Goal: Information Seeking & Learning: Find specific fact

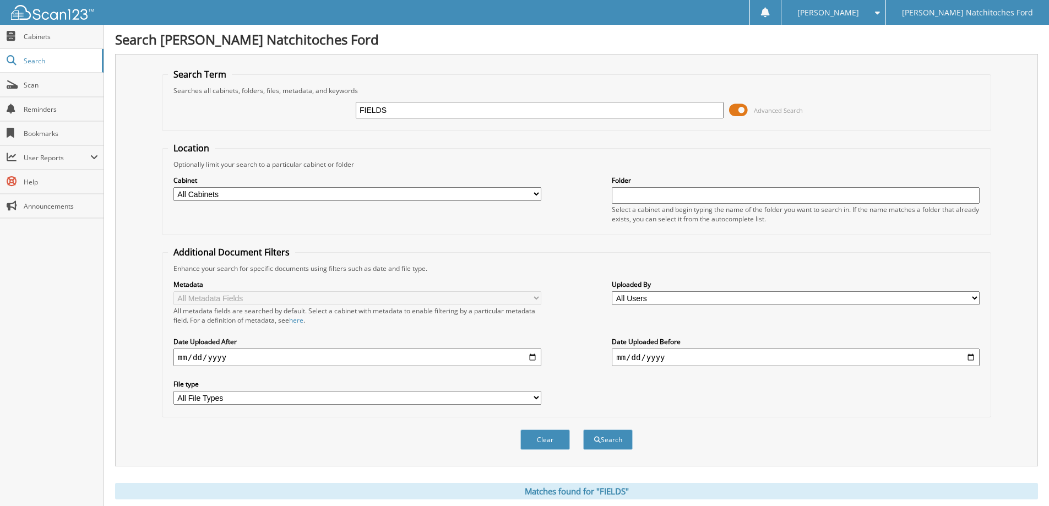
click at [399, 110] on input "FIELDS" at bounding box center [540, 110] width 368 height 17
type input "[PERSON_NAME]"
click at [609, 443] on button "Search" at bounding box center [608, 440] width 50 height 20
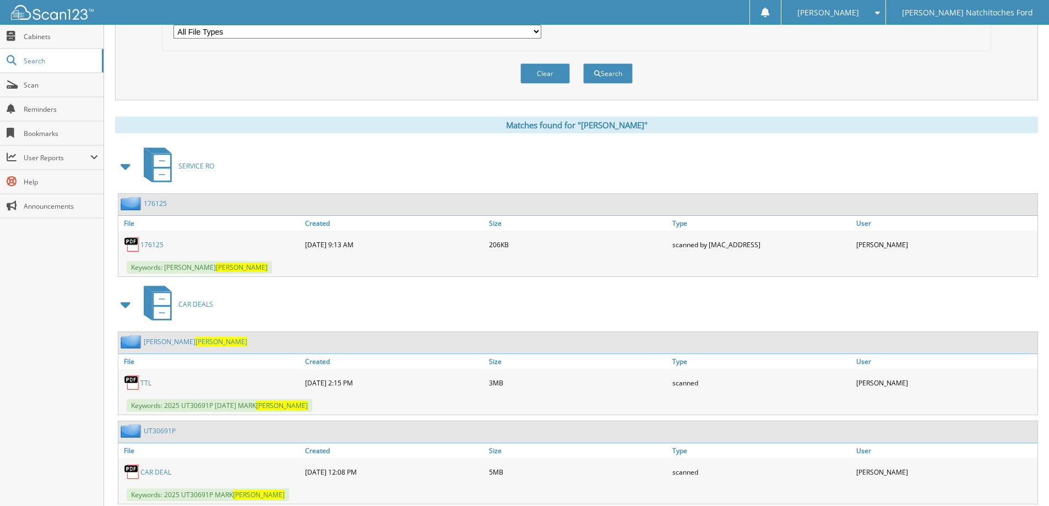
scroll to position [398, 0]
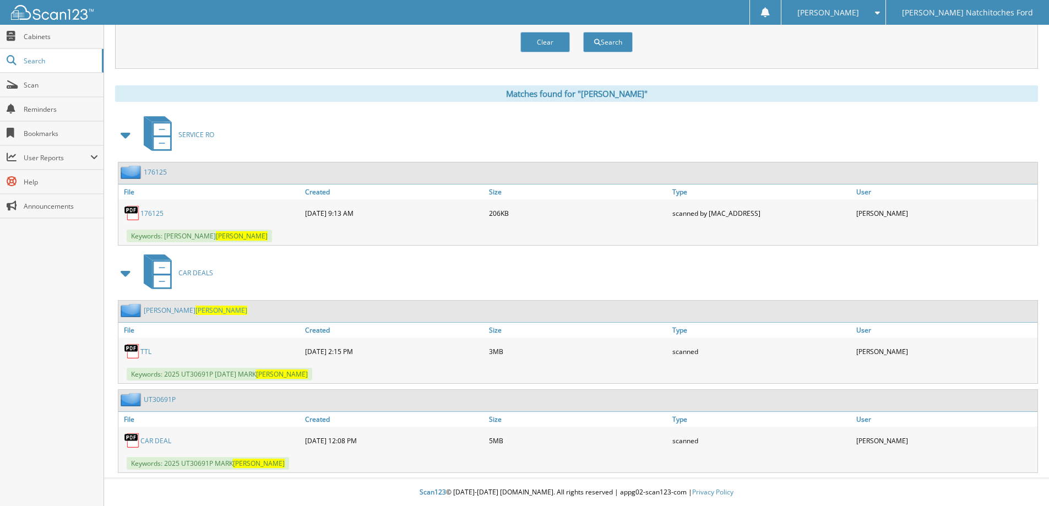
click at [160, 440] on link "CAR DEAL" at bounding box center [155, 440] width 31 height 9
click at [146, 353] on link "TTL" at bounding box center [145, 351] width 11 height 9
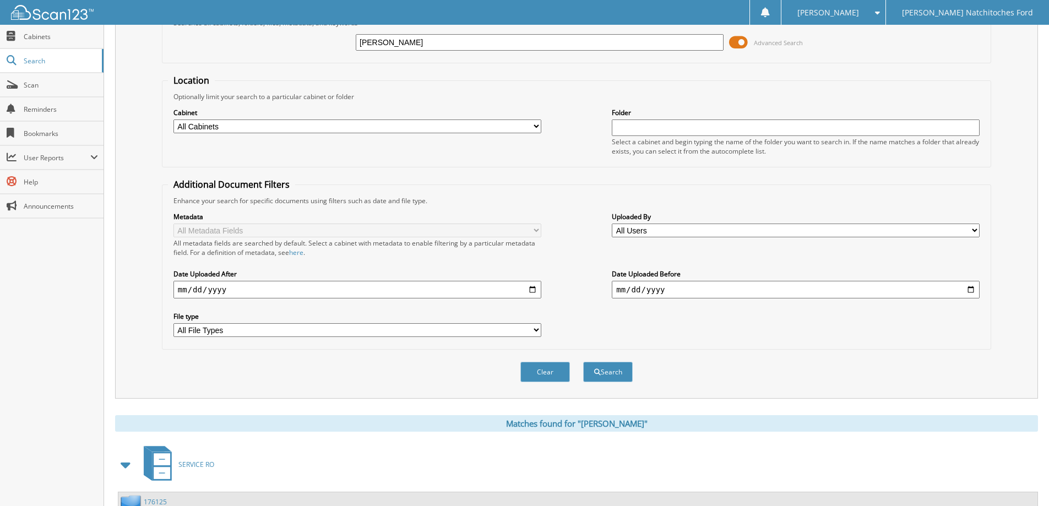
scroll to position [0, 0]
